Goal: Find contact information: Find contact information

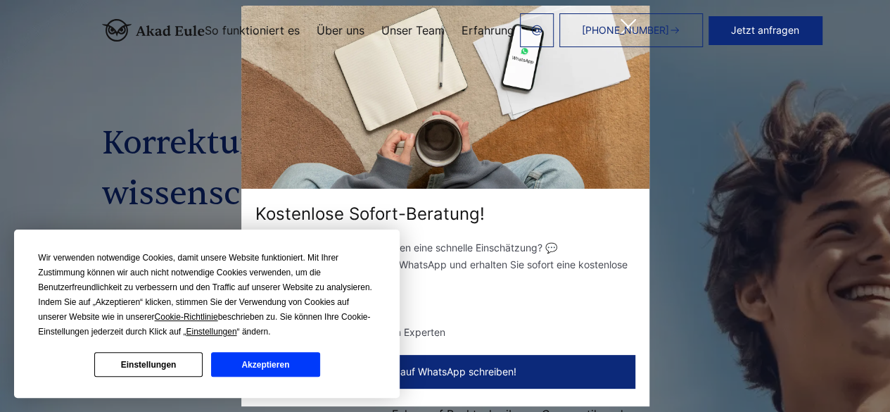
click at [262, 362] on button "Akzeptieren" at bounding box center [265, 364] width 108 height 25
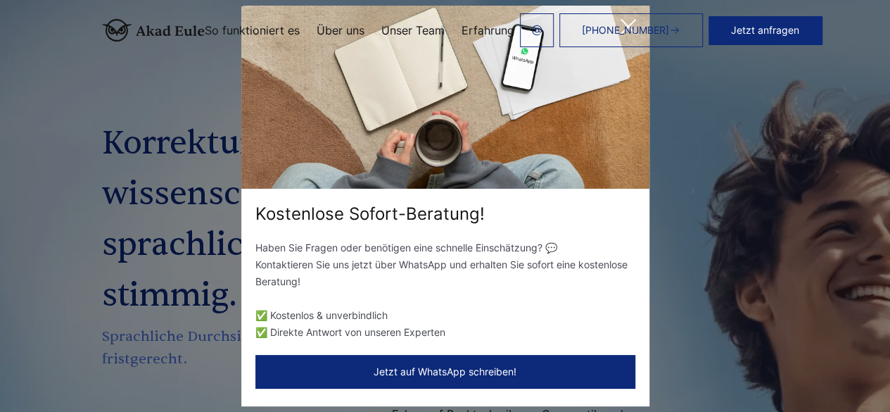
click at [630, 27] on link "[PHONE_NUMBER]" at bounding box center [631, 30] width 144 height 34
click at [621, 32] on link "[PHONE_NUMBER]" at bounding box center [631, 30] width 144 height 34
click at [542, 28] on img at bounding box center [536, 30] width 11 height 11
click at [812, 199] on div "Kostenlose Sofort-Beratung! Haben Sie Fragen oder benötigen eine schnelle Einsc…" at bounding box center [445, 206] width 890 height 412
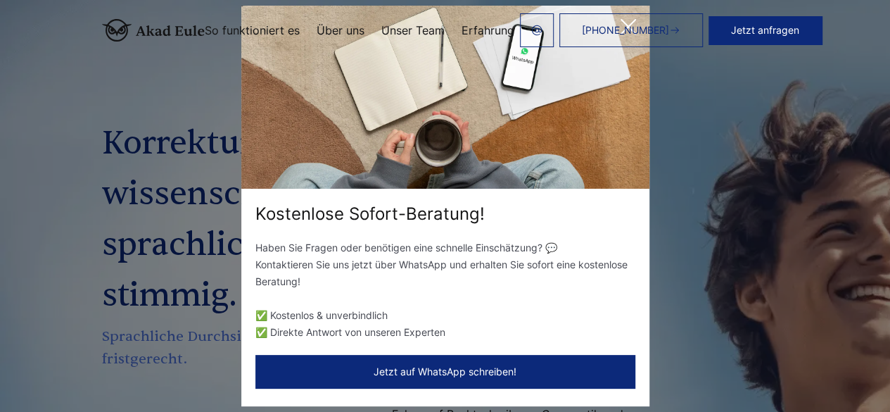
click at [812, 199] on div "Kostenlose Sofort-Beratung! Haben Sie Fragen oder benötigen eine schnelle Einsc…" at bounding box center [445, 206] width 890 height 412
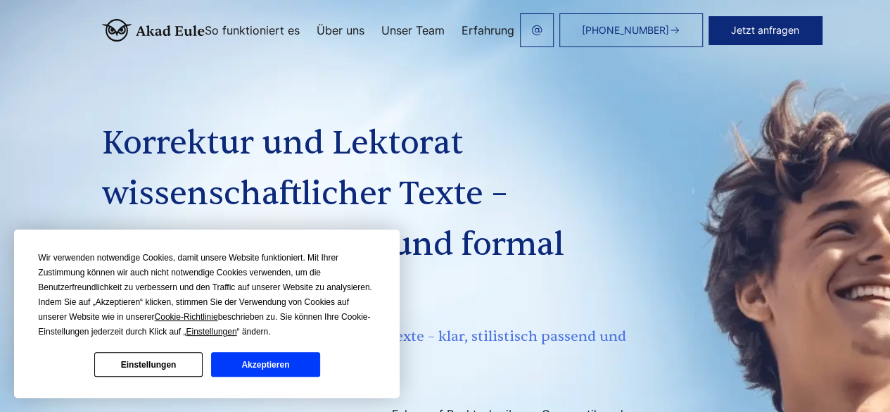
click at [276, 365] on button "Akzeptieren" at bounding box center [265, 364] width 108 height 25
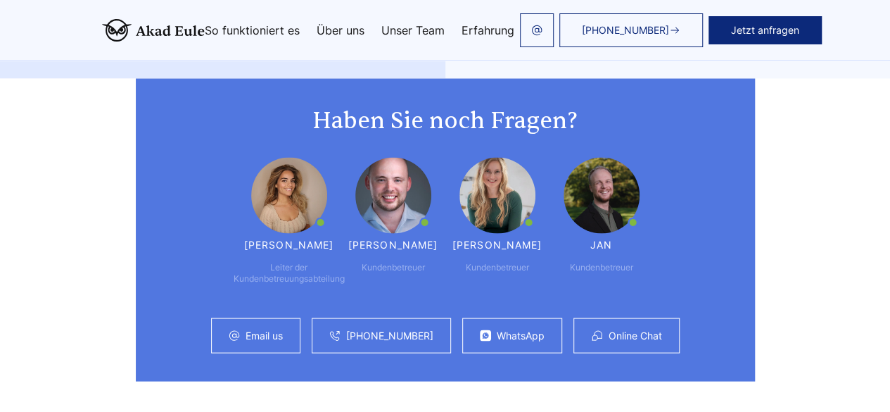
scroll to position [4108, 0]
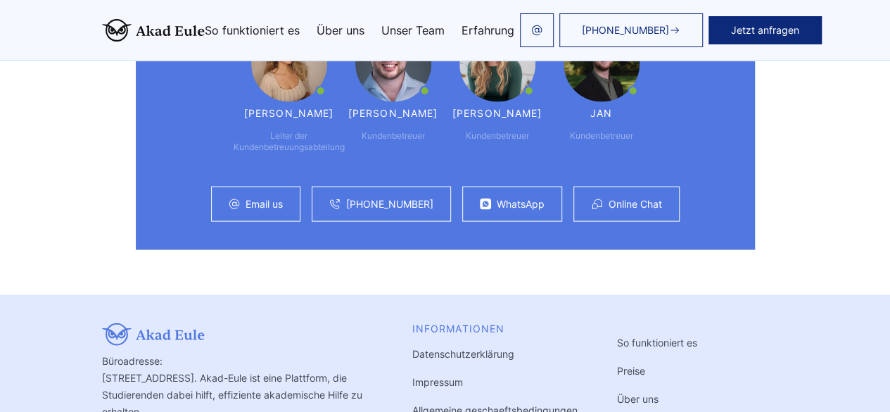
click at [412, 376] on link "Impressum" at bounding box center [437, 382] width 51 height 12
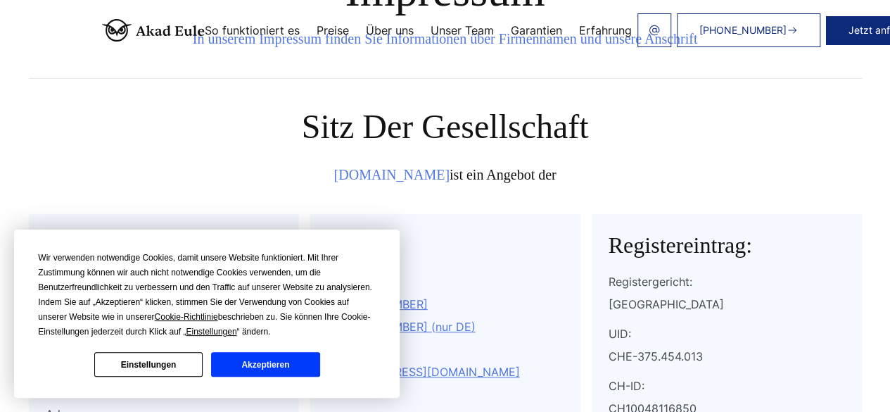
click at [280, 369] on button "Akzeptieren" at bounding box center [265, 364] width 108 height 25
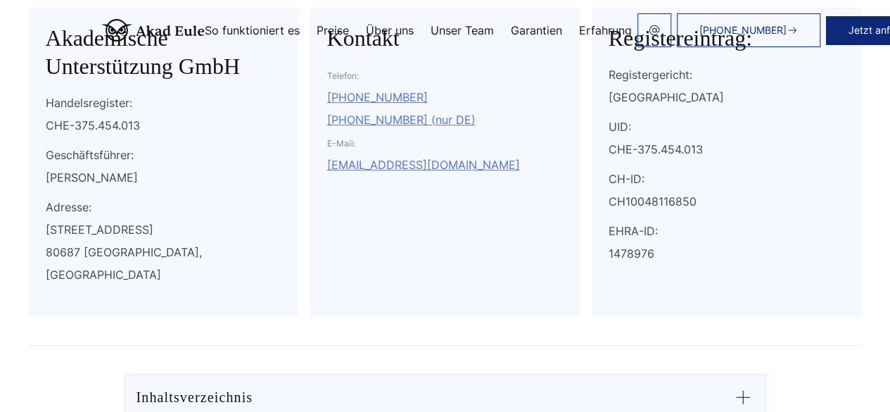
scroll to position [322, 0]
